Goal: Communication & Community: Answer question/provide support

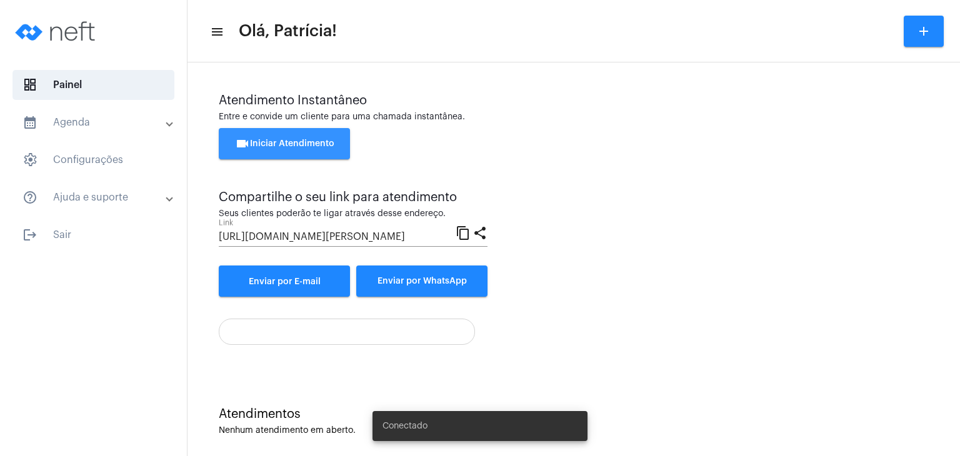
click at [318, 149] on button "videocam Iniciar Atendimento" at bounding box center [284, 143] width 131 height 31
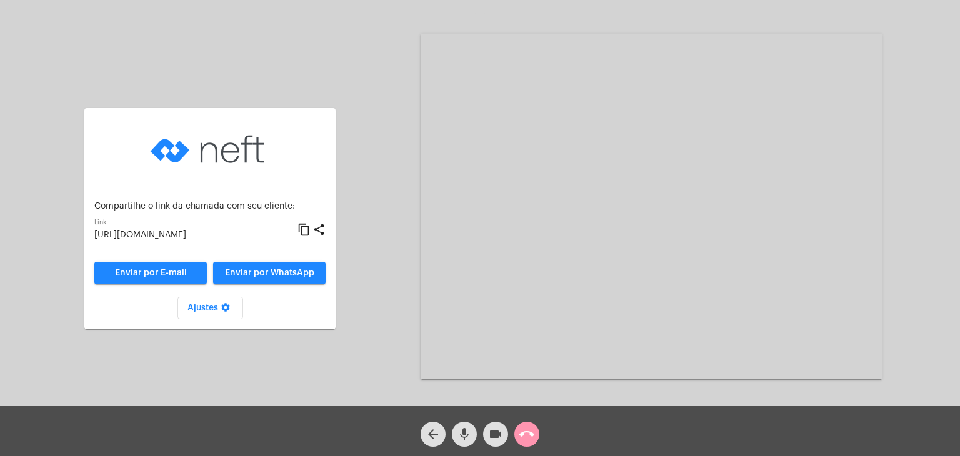
click at [162, 235] on input "[URL][DOMAIN_NAME]" at bounding box center [195, 236] width 203 height 10
click at [530, 428] on mat-icon "call_end" at bounding box center [526, 434] width 15 height 15
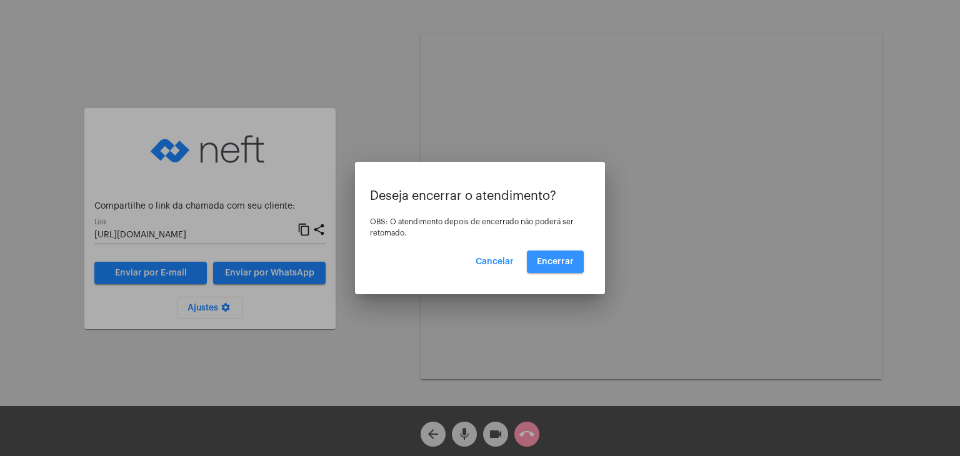
click at [553, 256] on button "Encerrar" at bounding box center [555, 262] width 57 height 22
